Goal: Use online tool/utility: Use online tool/utility

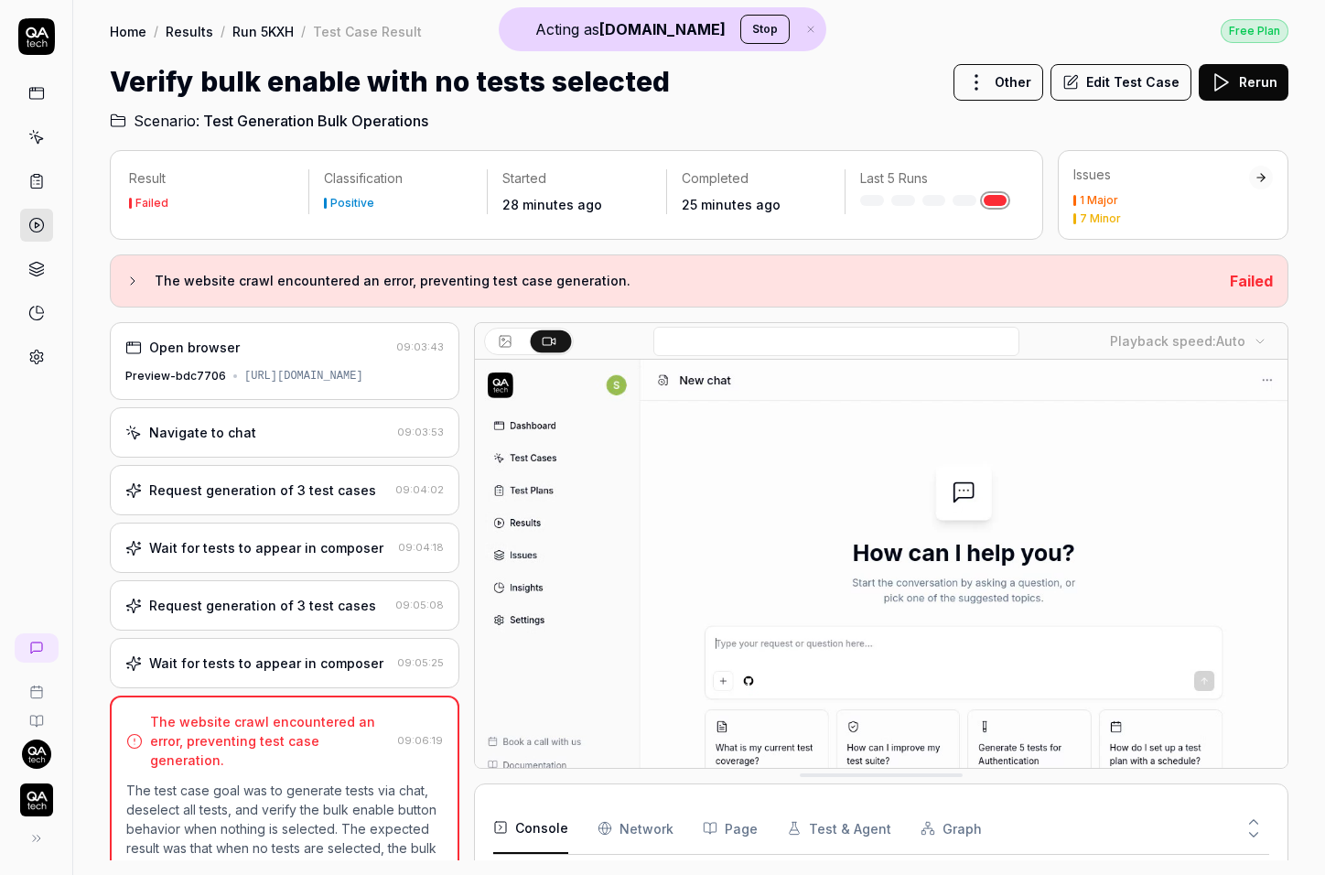
click at [260, 499] on div "Request generation of 3 test cases" at bounding box center [262, 489] width 227 height 19
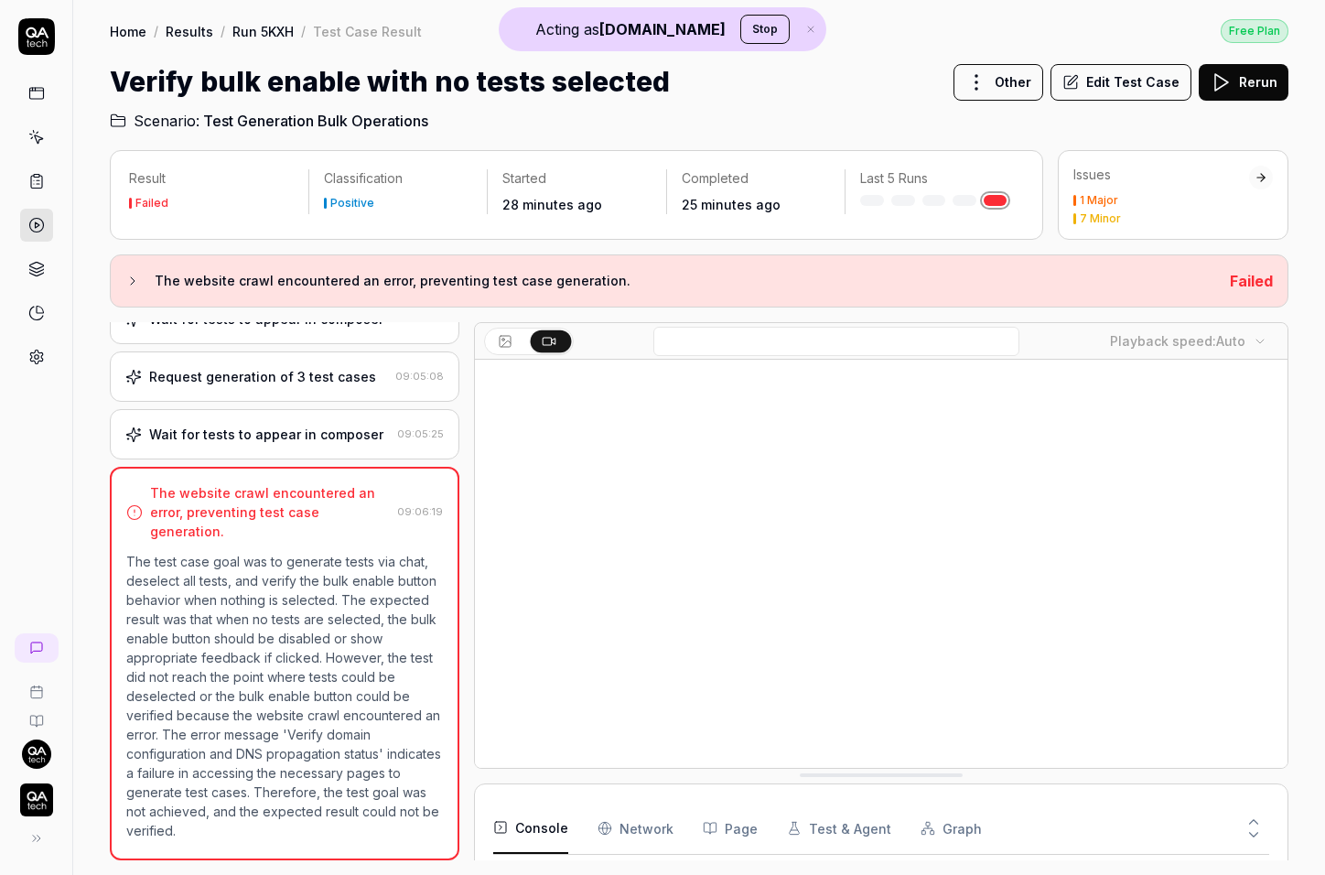
scroll to position [1381, 0]
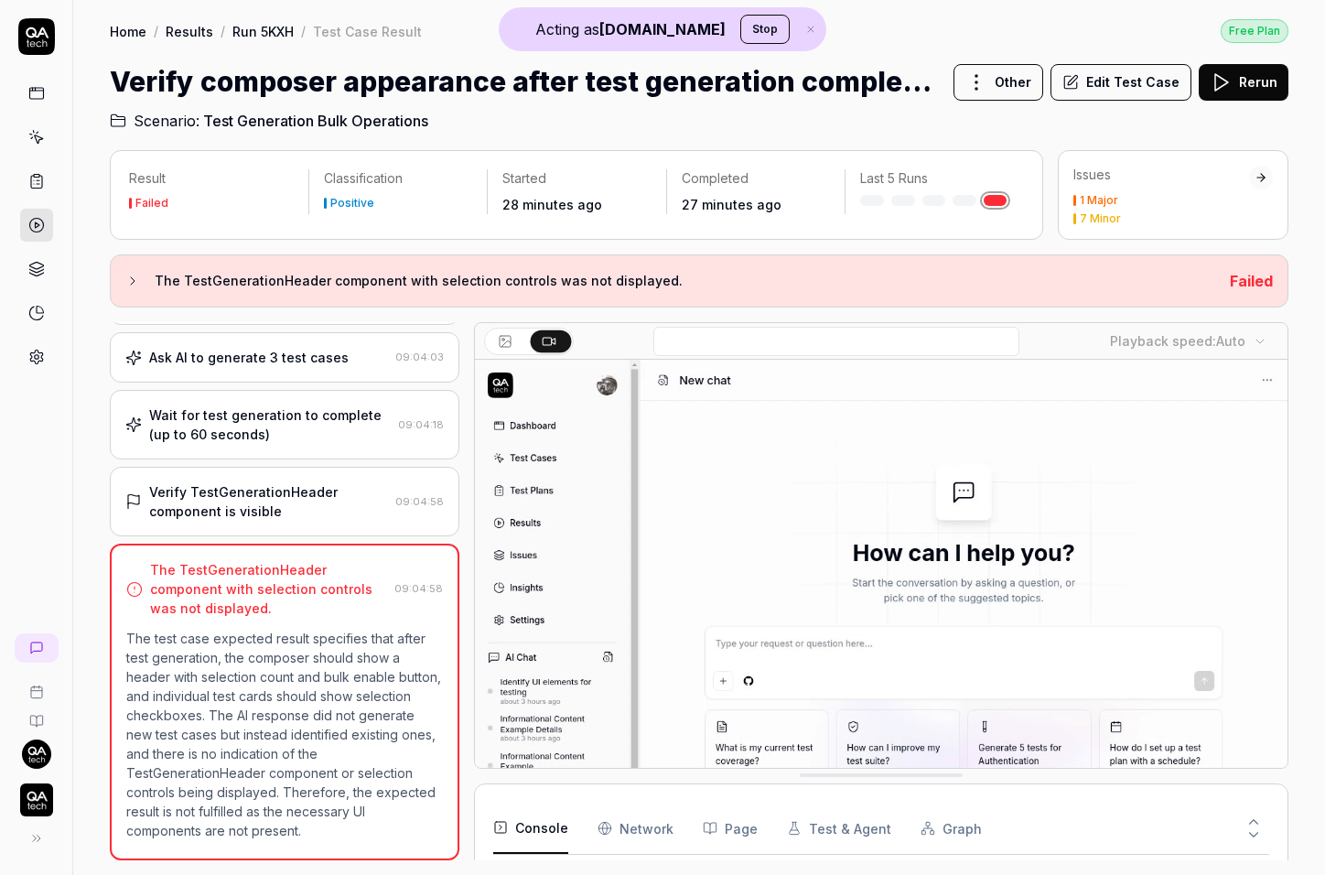
scroll to position [147, 0]
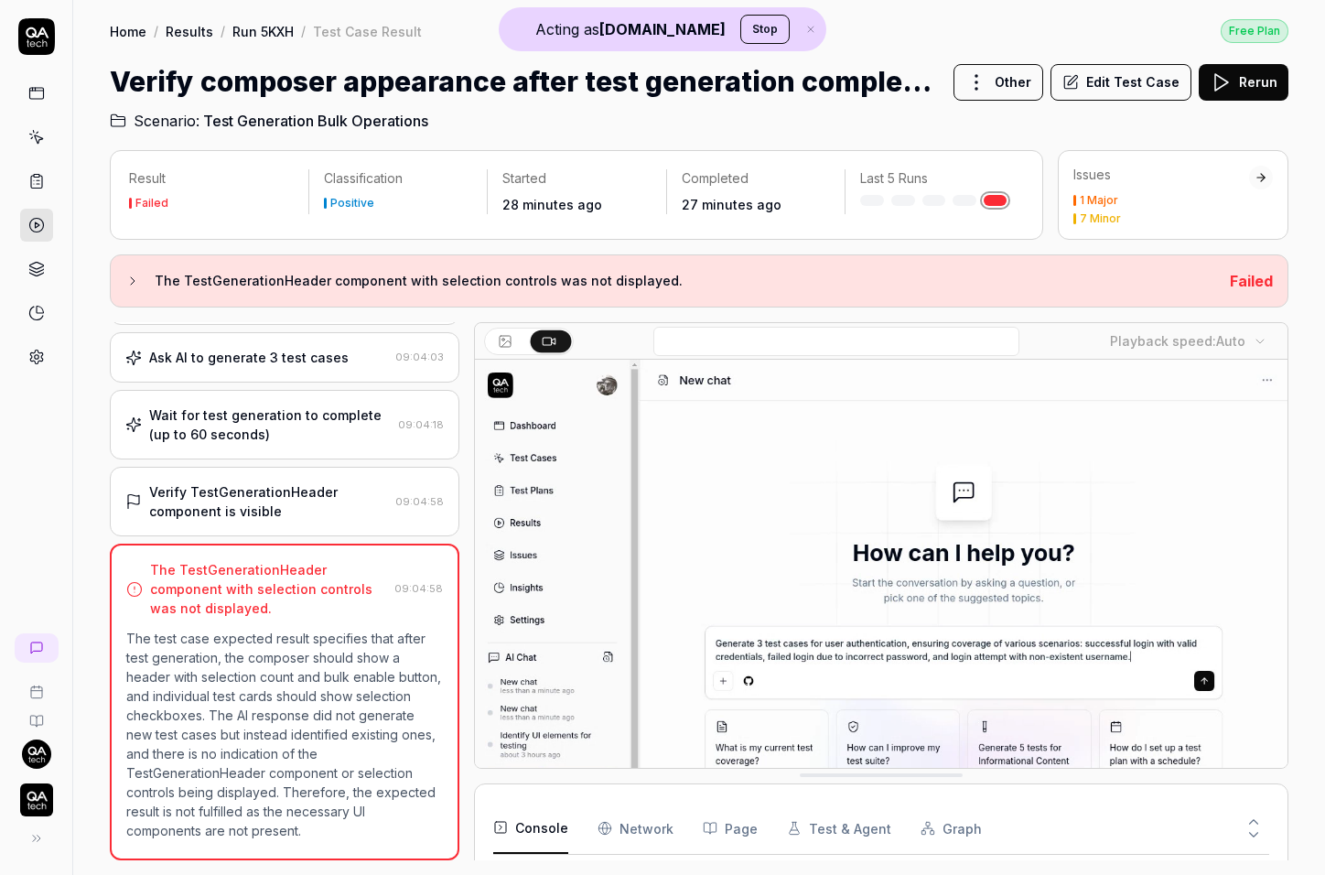
click at [284, 408] on div "Wait for test generation to complete (up to 60 seconds)" at bounding box center [269, 424] width 241 height 38
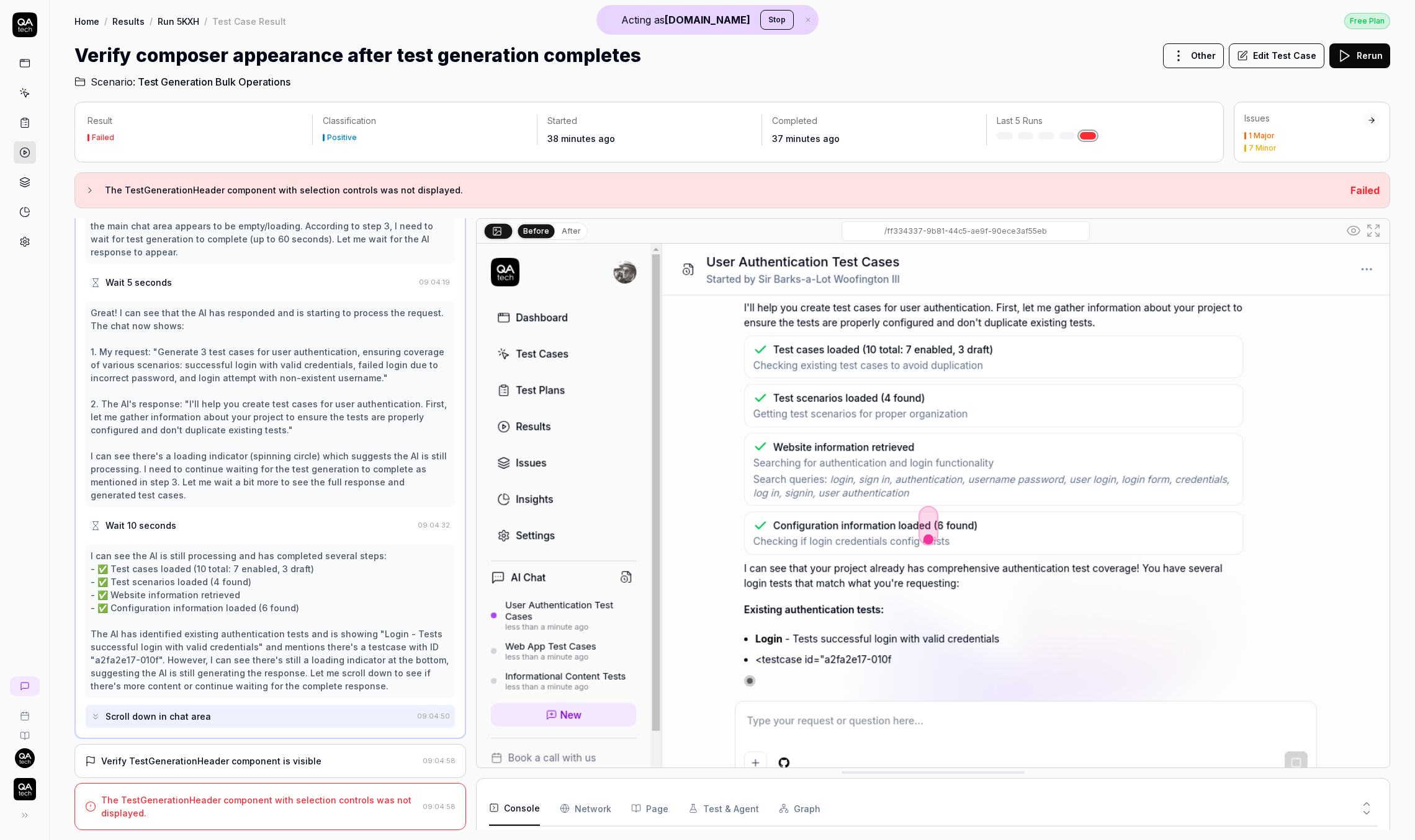
scroll to position [220, 0]
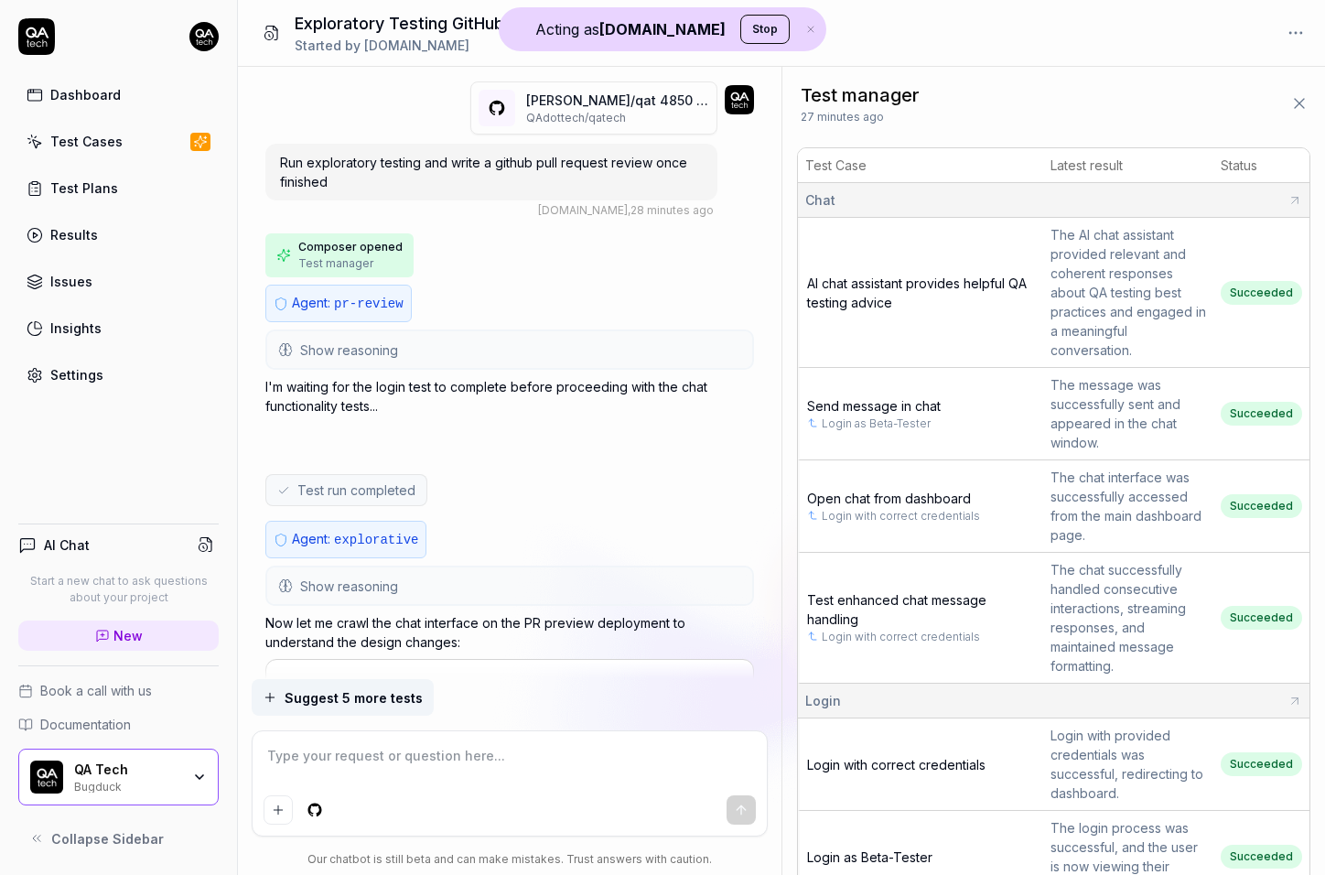
click at [538, 349] on button "Show reasoning" at bounding box center [509, 349] width 485 height 37
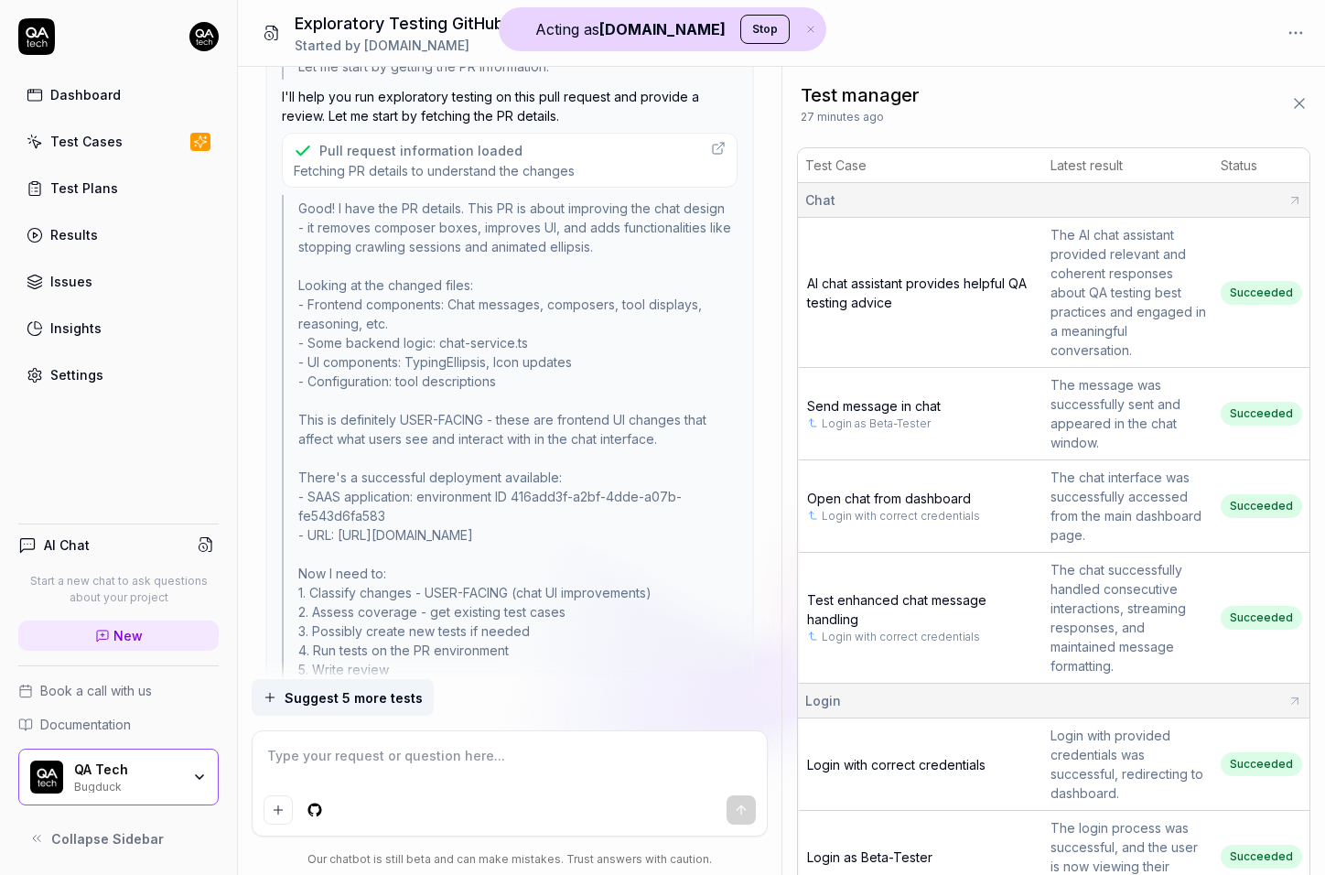
scroll to position [555, 0]
click at [516, 171] on span "Fetching PR details to understand the changes" at bounding box center [434, 167] width 281 height 17
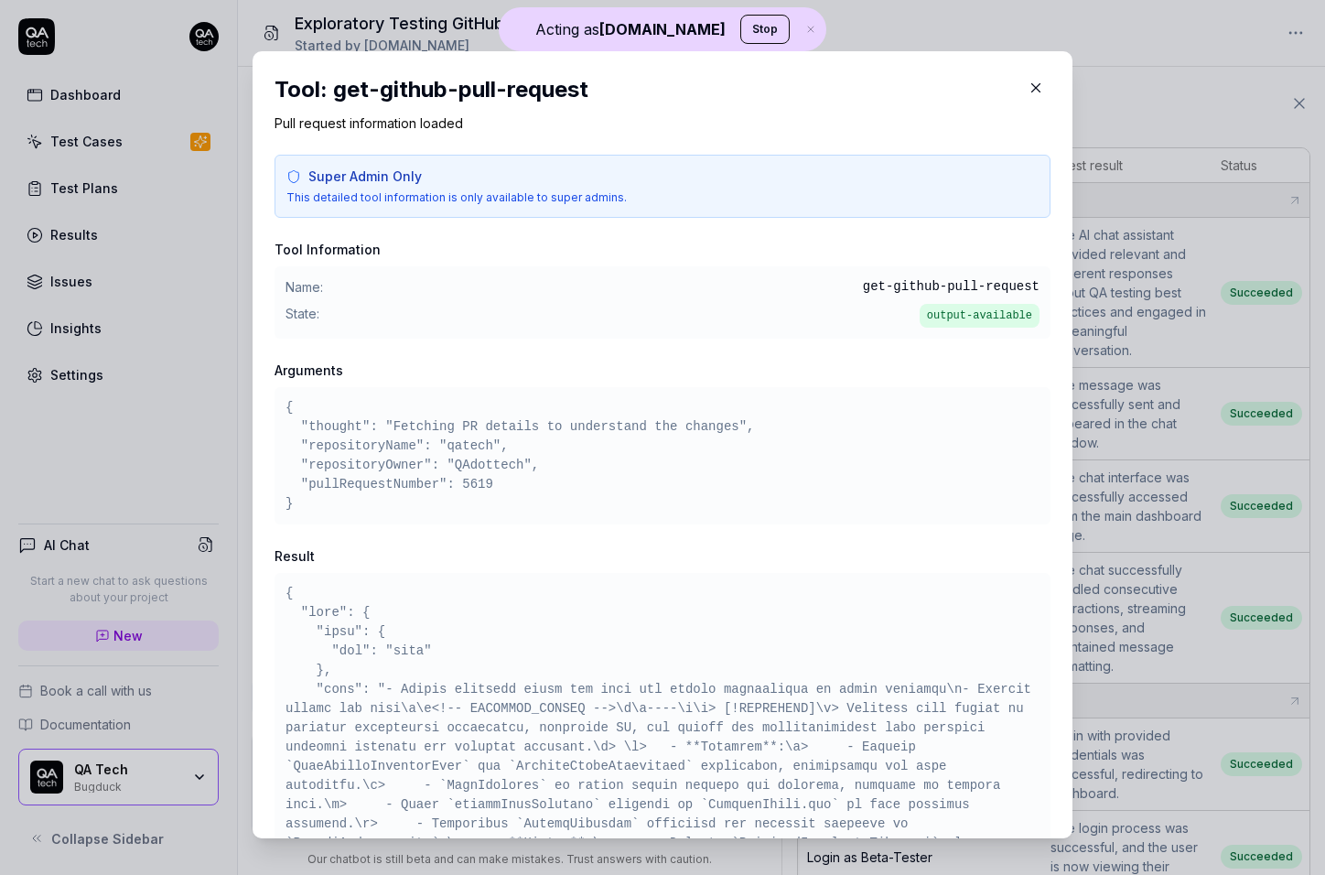
click at [544, 435] on pre "{ "thought": "Fetching PR details to understand the changes", "repositoryName":…" at bounding box center [662, 455] width 754 height 115
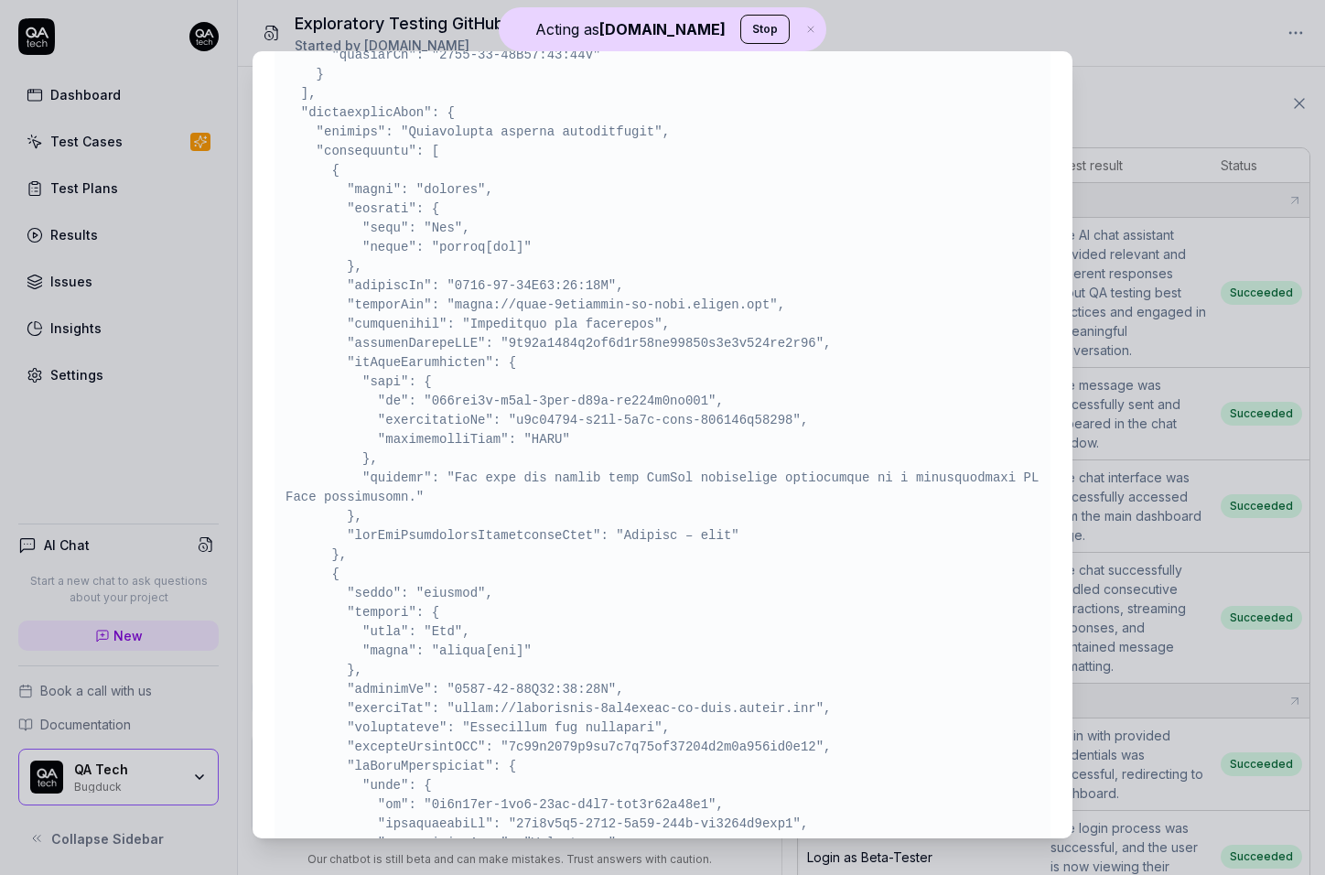
scroll to position [6823, 0]
drag, startPoint x: 486, startPoint y: 341, endPoint x: 610, endPoint y: 340, distance: 124.4
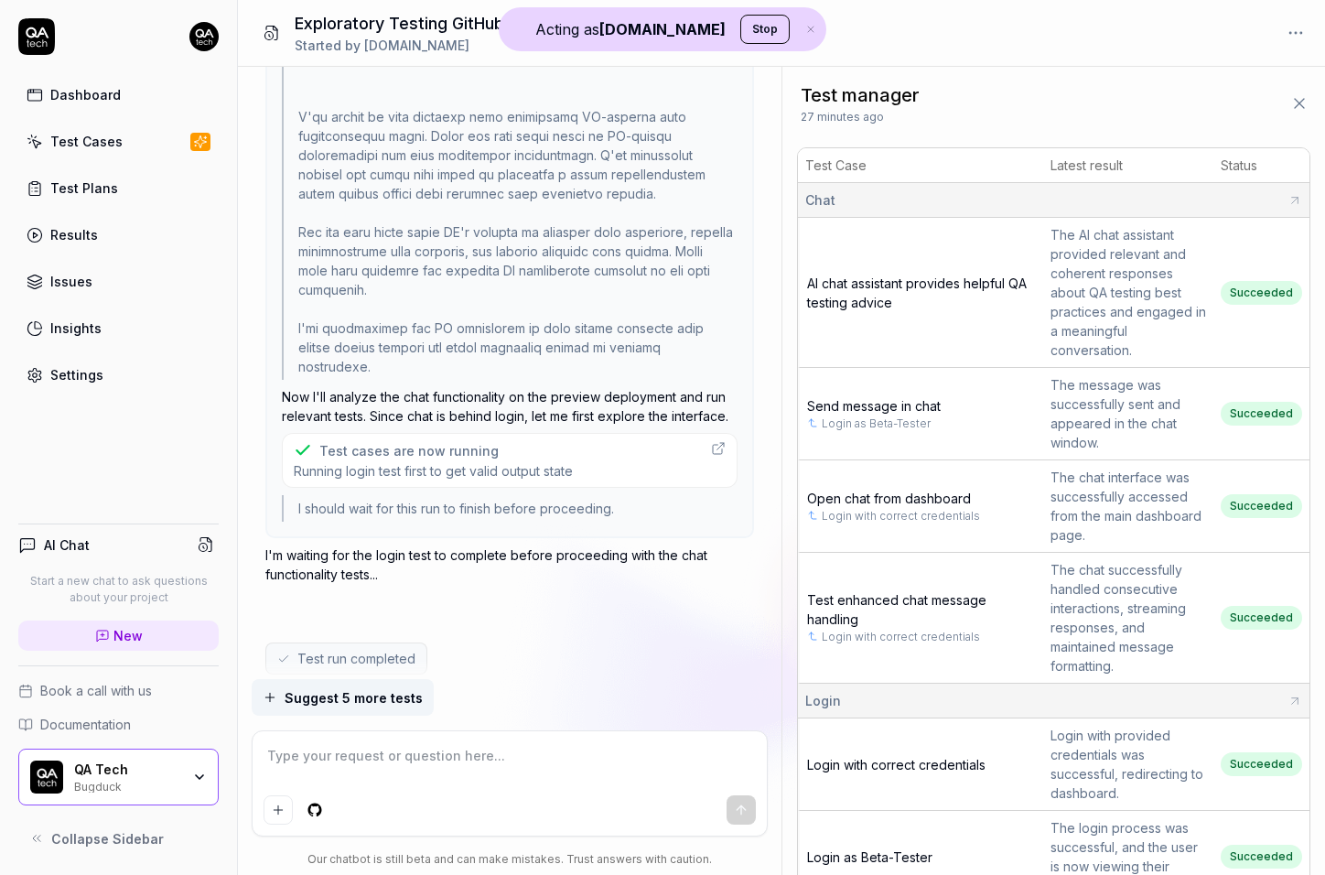
scroll to position [2076, 0]
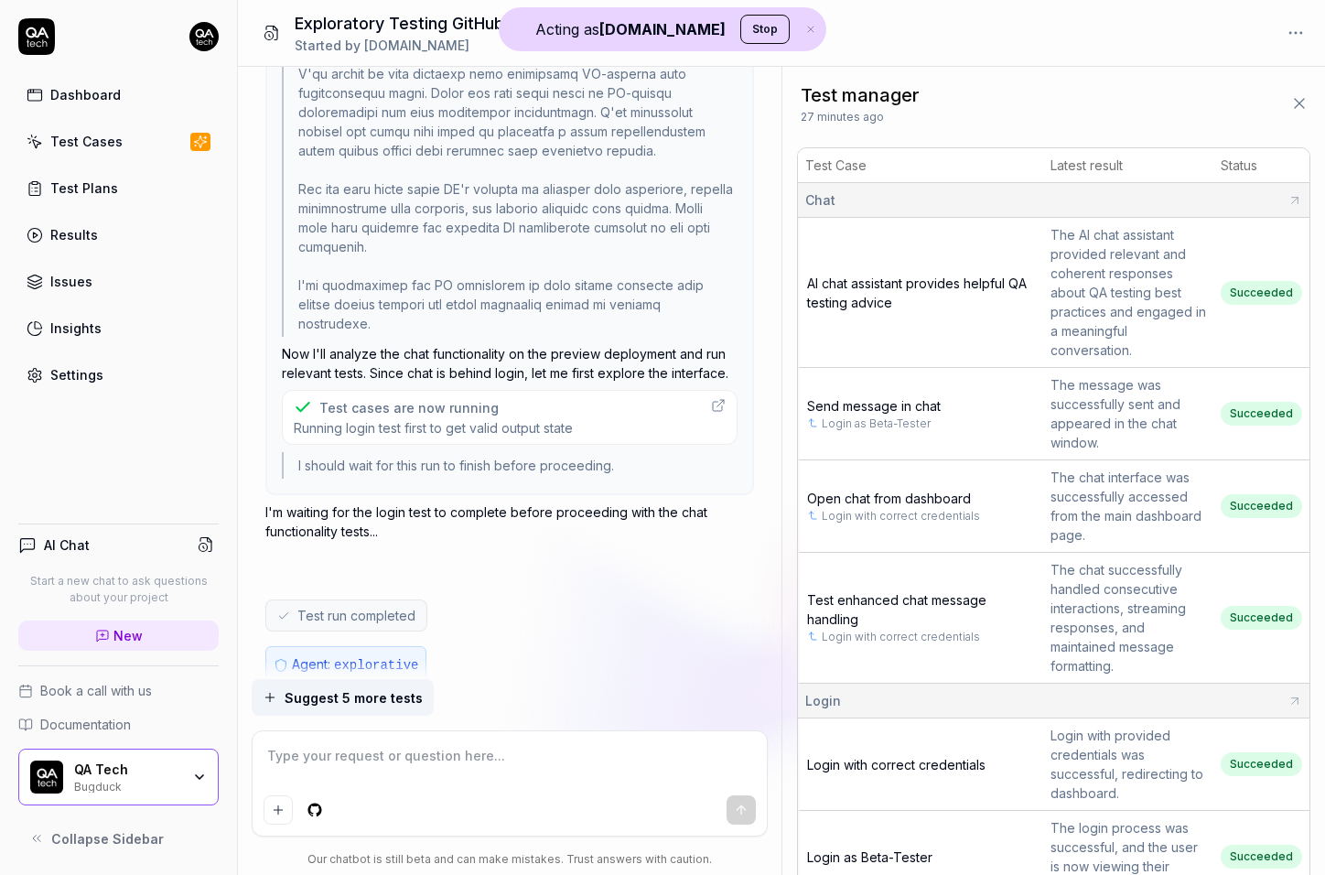
click at [450, 419] on span "Running login test first to get valid output state" at bounding box center [433, 427] width 279 height 17
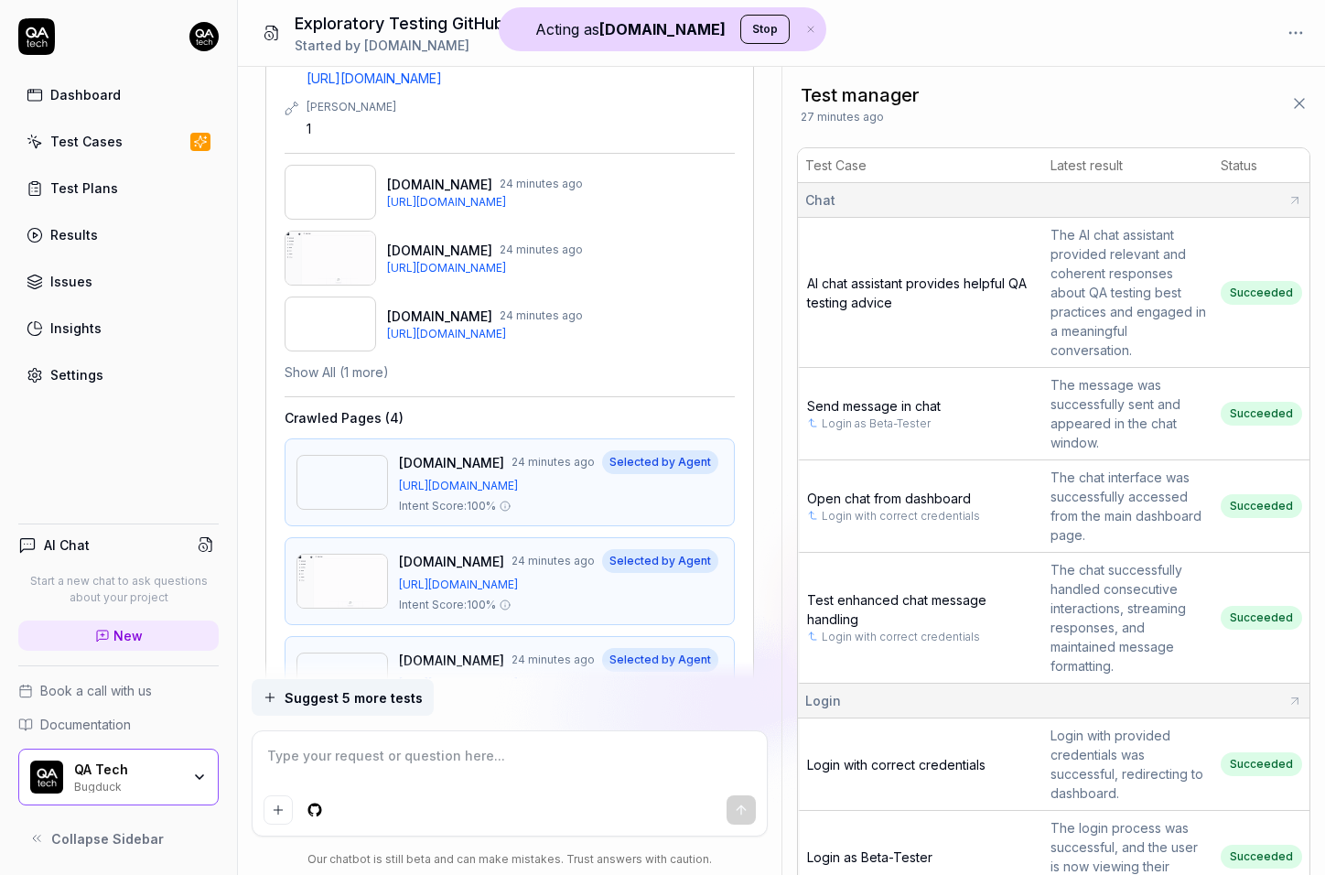
scroll to position [2924, 0]
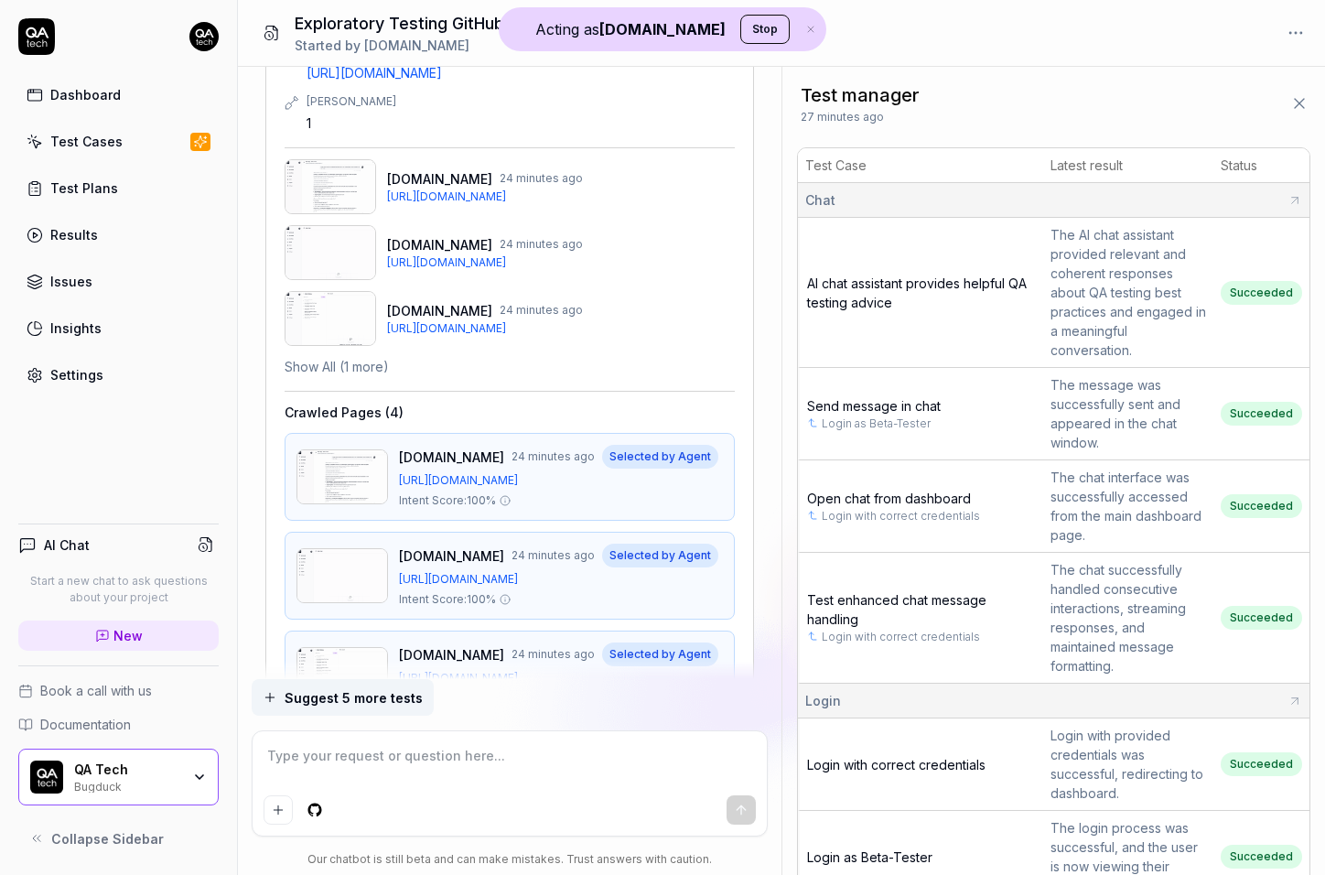
click at [1290, 94] on icon at bounding box center [1299, 103] width 18 height 18
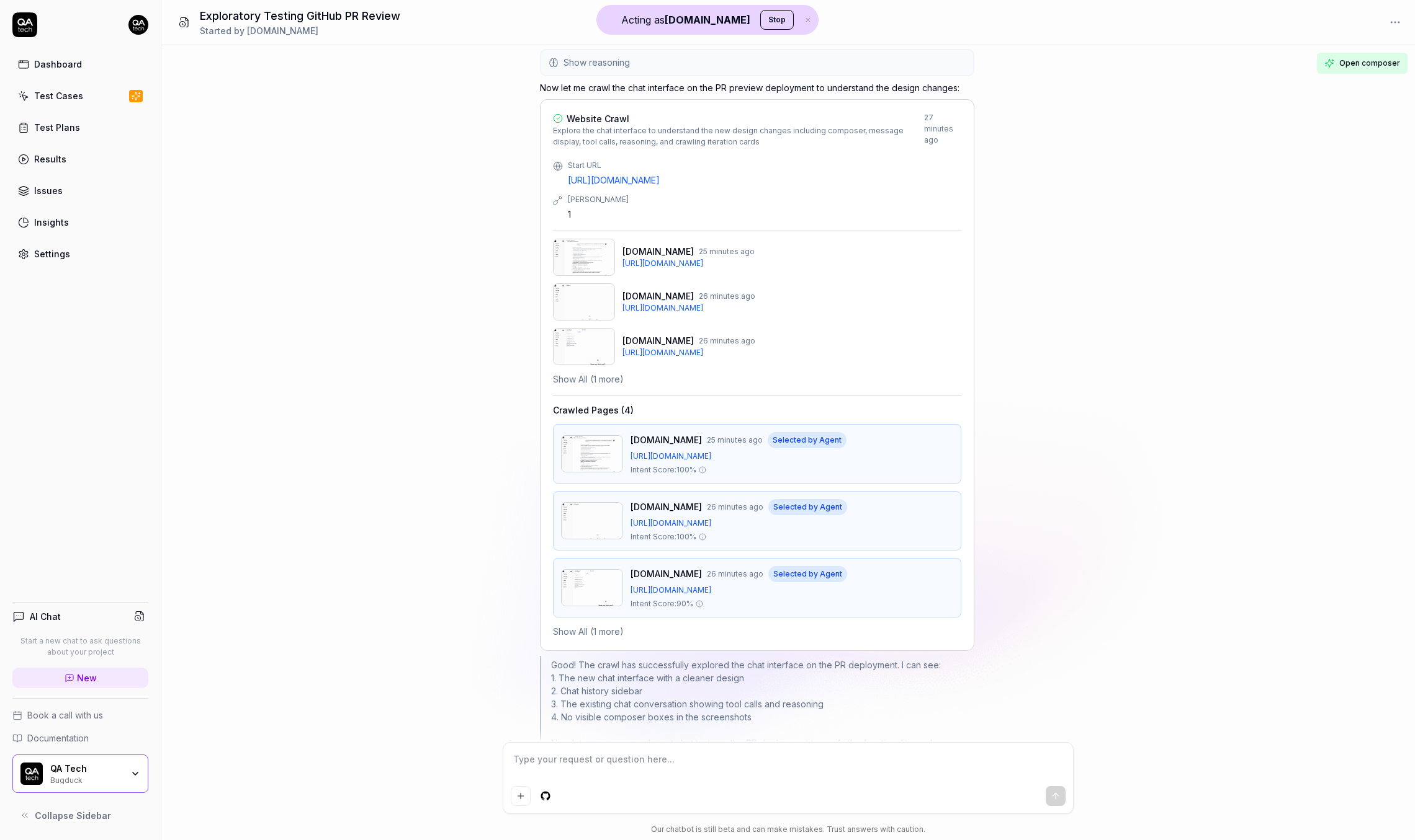
scroll to position [1636, 0]
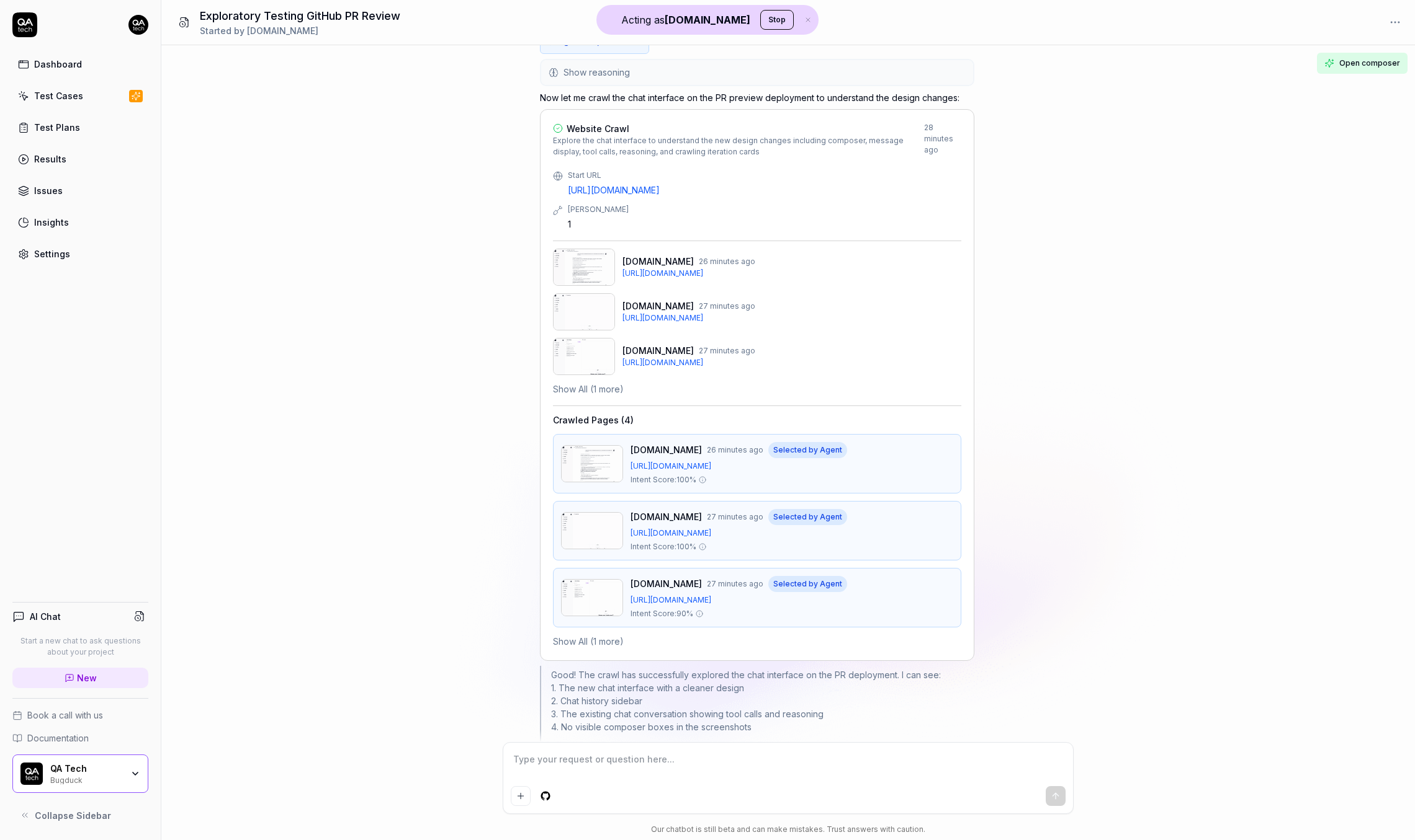
type textarea "*"
